Goal: Transaction & Acquisition: Book appointment/travel/reservation

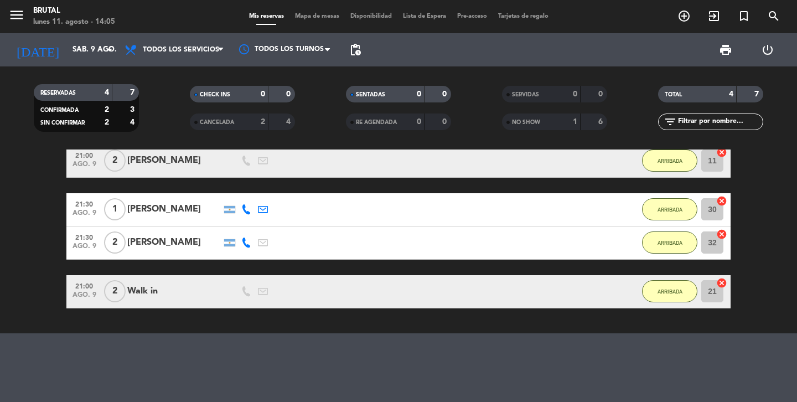
scroll to position [75, 0]
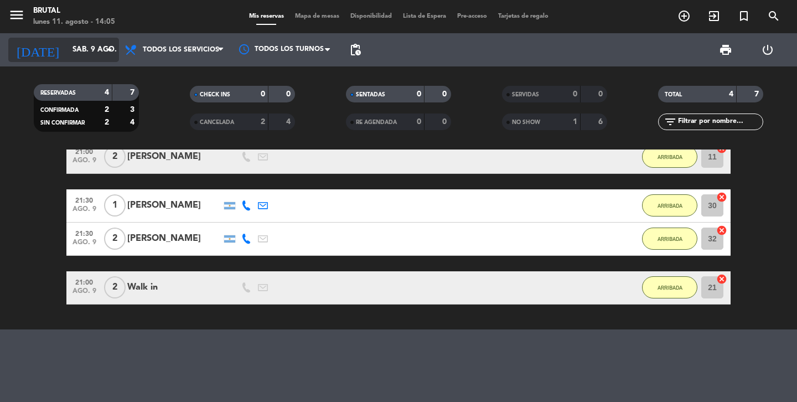
click at [78, 53] on input "sáb. 9 ago." at bounding box center [115, 50] width 97 height 20
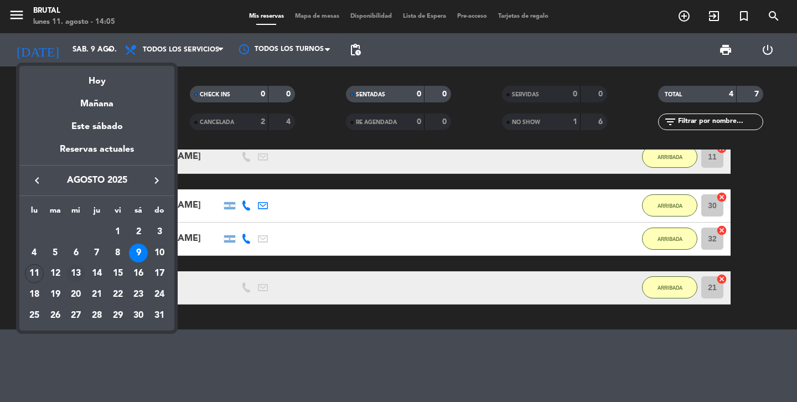
click at [76, 276] on div "13" at bounding box center [75, 273] width 19 height 19
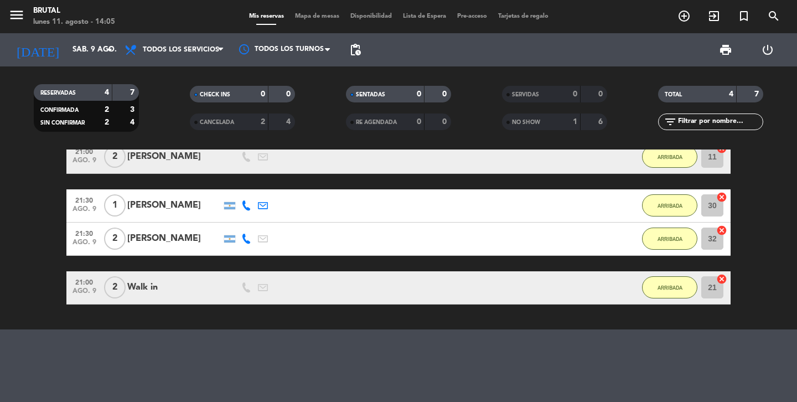
type input "mié. 13 ago."
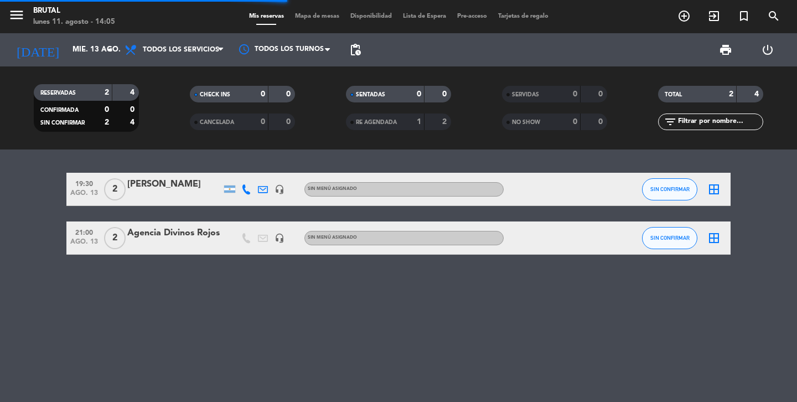
scroll to position [0, 0]
click at [180, 243] on div at bounding box center [174, 245] width 94 height 9
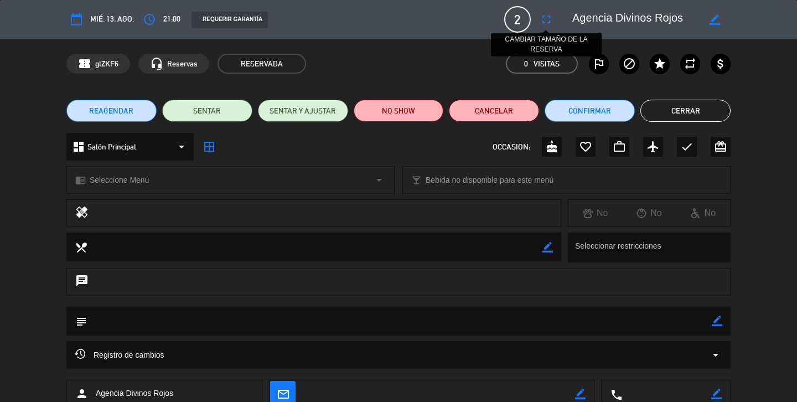
click at [544, 23] on icon "fullscreen" at bounding box center [545, 19] width 13 height 13
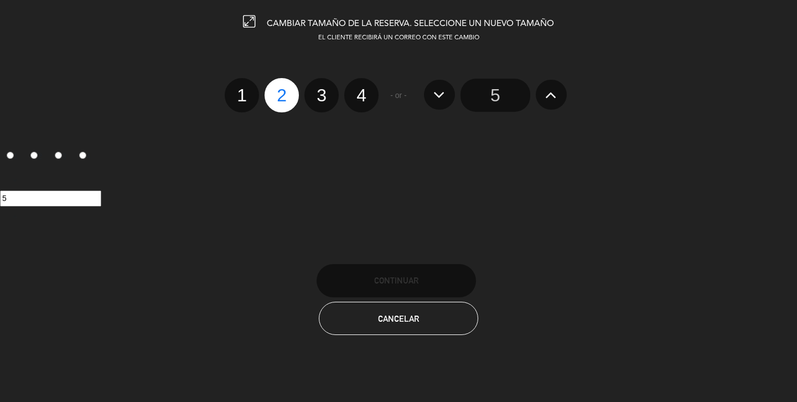
click at [326, 94] on label "3" at bounding box center [321, 95] width 34 height 34
click at [324, 89] on input "3" at bounding box center [319, 85] width 7 height 7
radio input "true"
radio input "false"
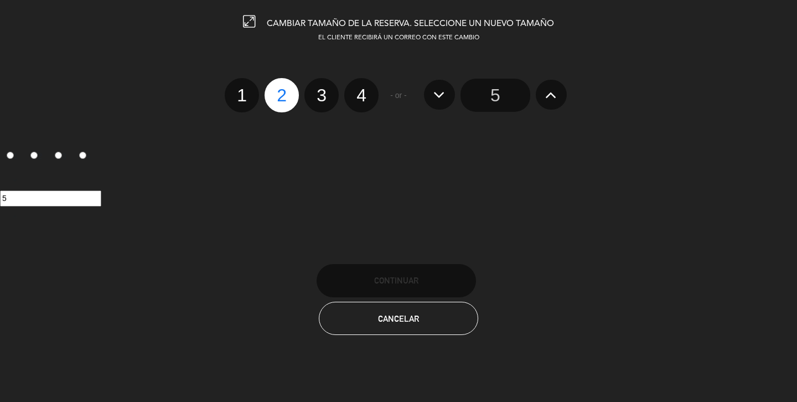
radio input "false"
radio input "true"
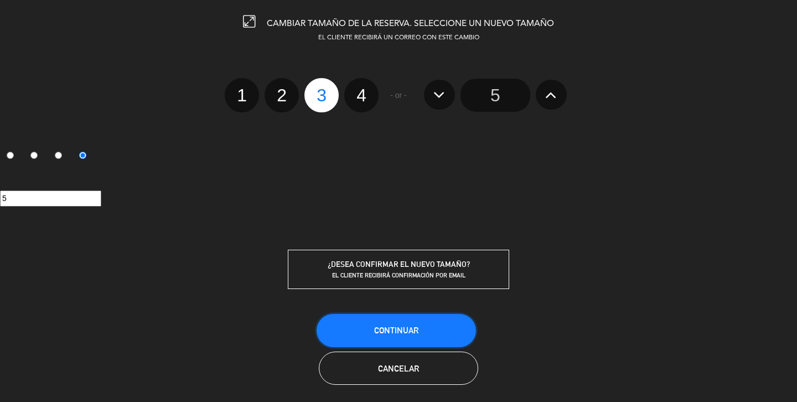
click at [405, 327] on span "Continuar" at bounding box center [396, 329] width 44 height 9
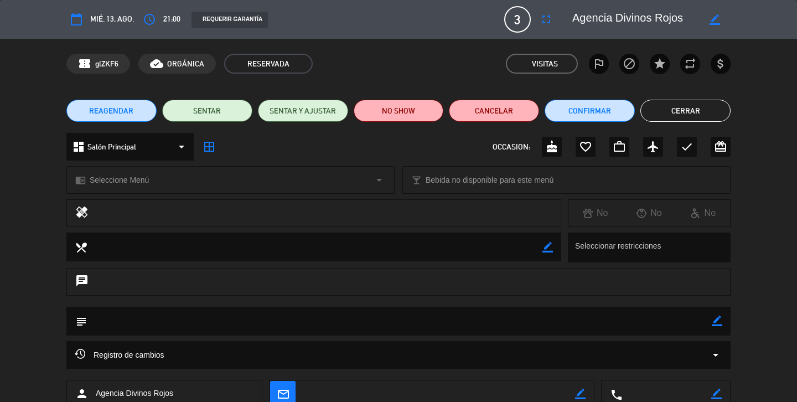
click at [681, 112] on button "Cerrar" at bounding box center [685, 111] width 90 height 22
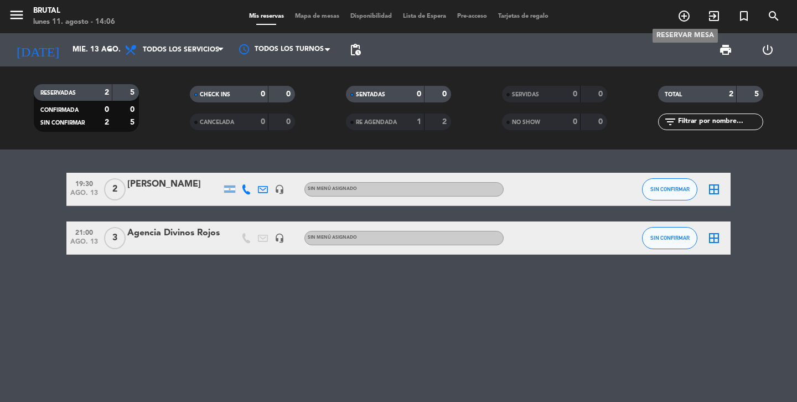
click at [684, 17] on icon "add_circle_outline" at bounding box center [683, 15] width 13 height 13
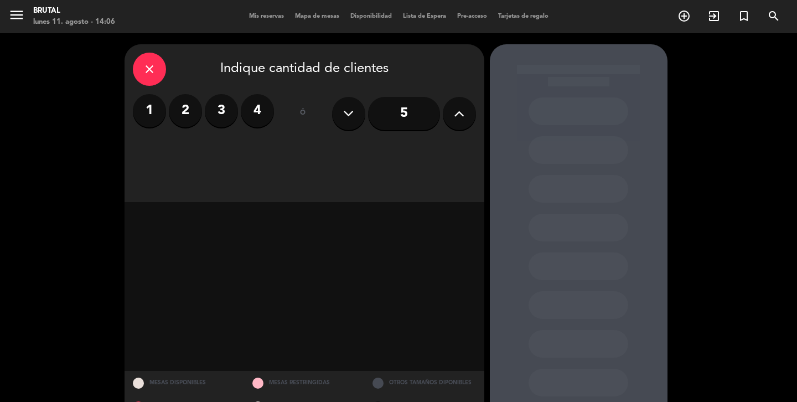
click at [185, 117] on label "2" at bounding box center [185, 110] width 33 height 33
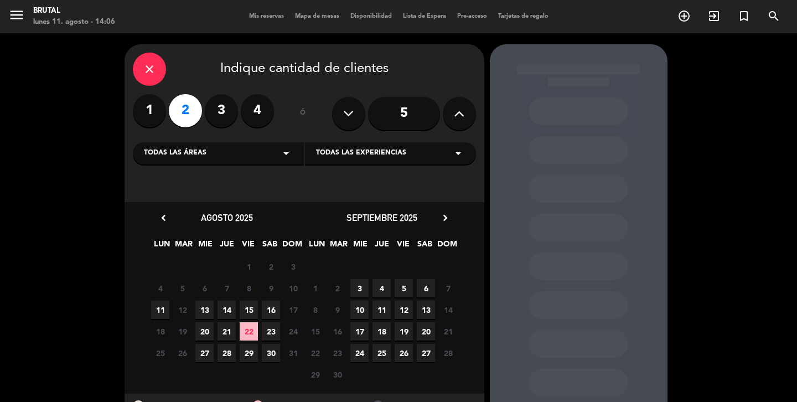
click at [205, 311] on span "13" at bounding box center [204, 309] width 18 height 18
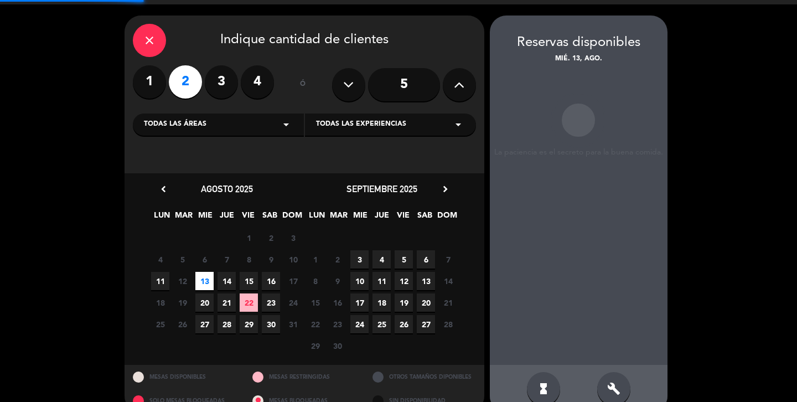
scroll to position [44, 0]
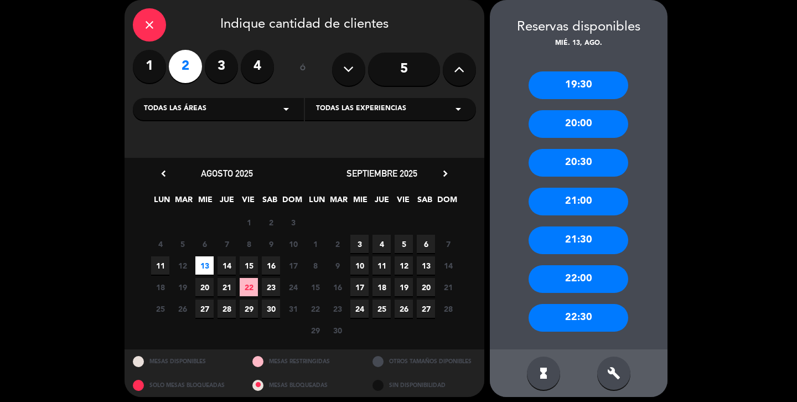
click at [572, 120] on div "20:00" at bounding box center [578, 124] width 100 height 28
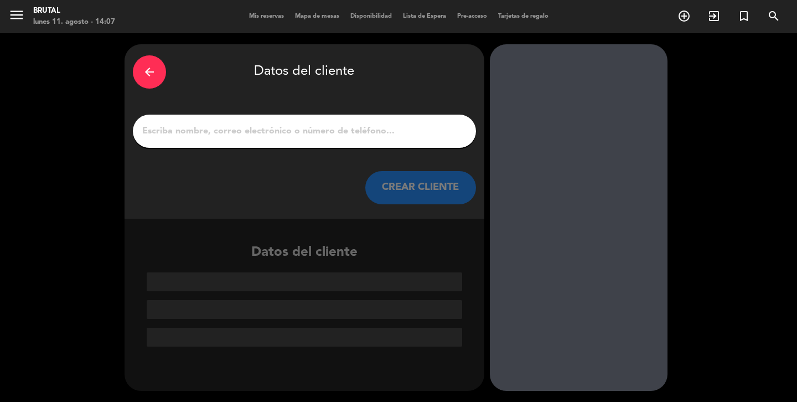
scroll to position [0, 0]
click at [324, 137] on input "1" at bounding box center [304, 130] width 326 height 15
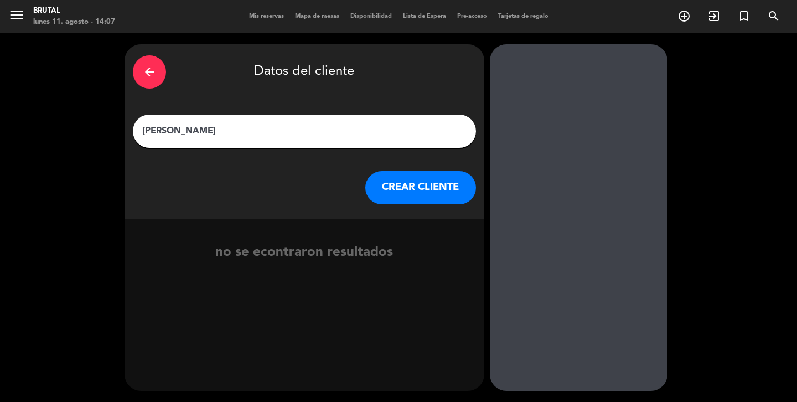
type input "[PERSON_NAME]"
click at [444, 184] on button "CREAR CLIENTE" at bounding box center [420, 187] width 111 height 33
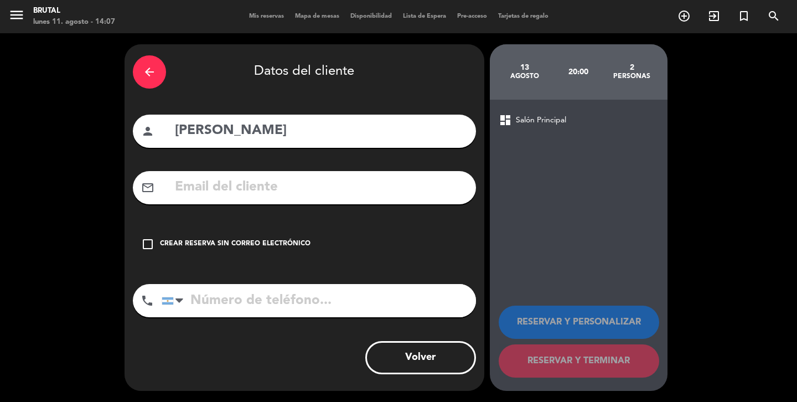
click at [148, 243] on icon "check_box_outline_blank" at bounding box center [147, 243] width 13 height 13
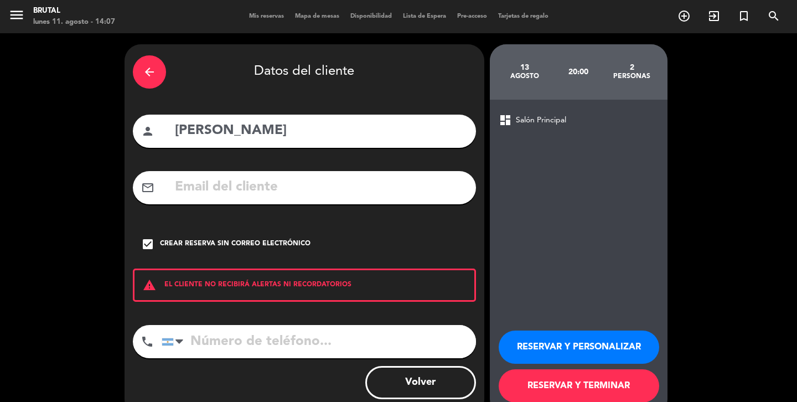
click at [553, 345] on button "RESERVAR Y PERSONALIZAR" at bounding box center [579, 346] width 160 height 33
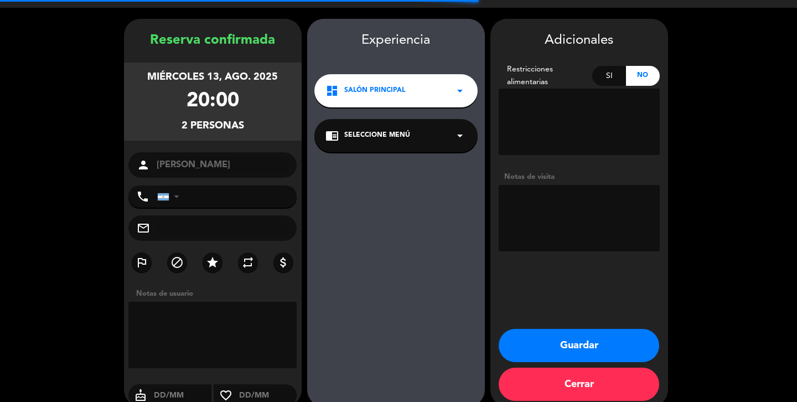
scroll to position [41, 0]
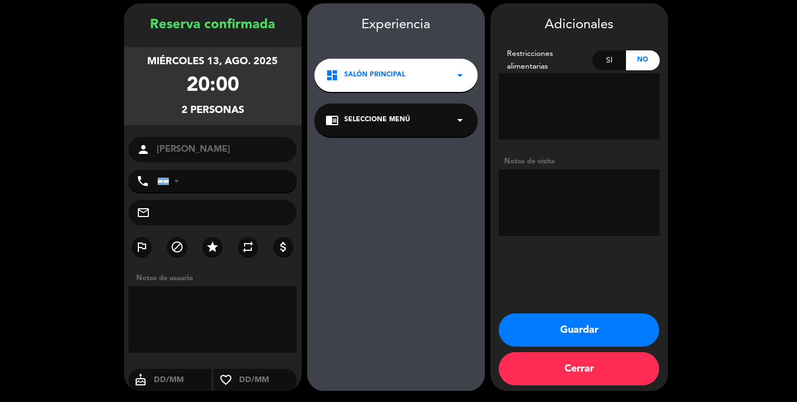
click at [205, 310] on textarea at bounding box center [212, 319] width 169 height 66
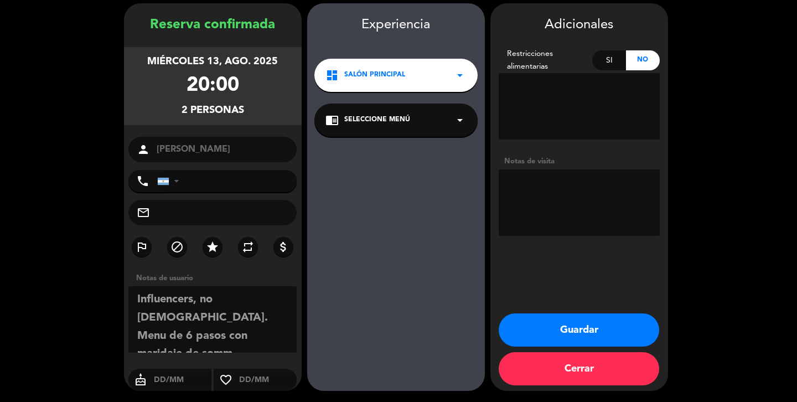
type textarea "Influencers, no [DEMOGRAPHIC_DATA]. Menu de 6 pasos con maridaje de somm"
click at [568, 325] on button "Guardar" at bounding box center [579, 329] width 160 height 33
